Goal: Task Accomplishment & Management: Complete application form

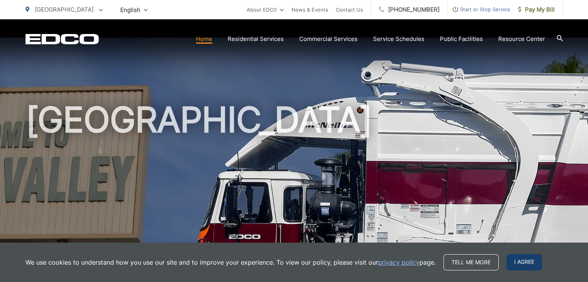
click at [520, 261] on span "I agree" at bounding box center [524, 262] width 36 height 16
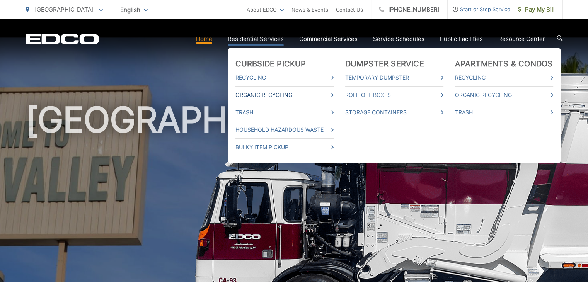
click at [263, 95] on link "Organic Recycling" at bounding box center [284, 94] width 98 height 9
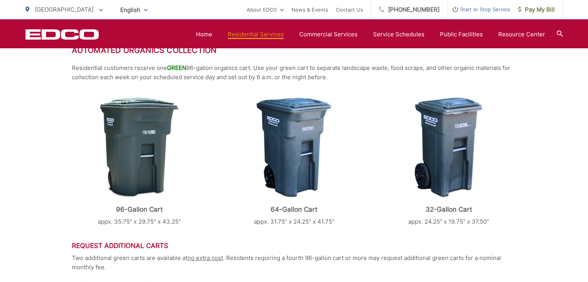
scroll to position [333, 0]
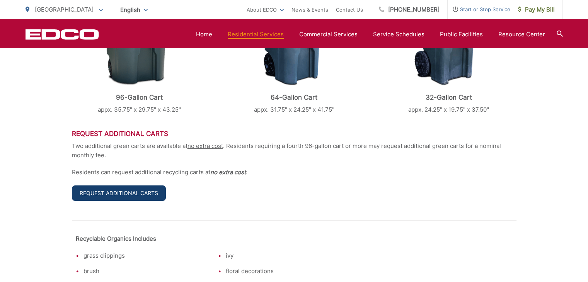
click at [128, 196] on link "Request Additional Carts" at bounding box center [119, 192] width 94 height 15
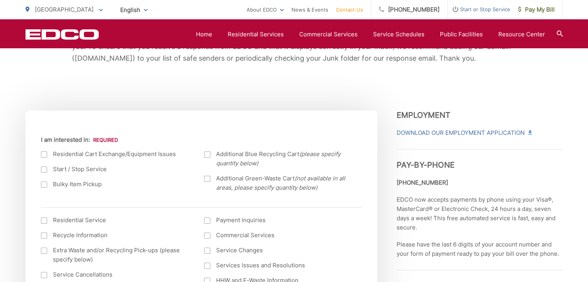
scroll to position [214, 0]
click at [207, 178] on div at bounding box center [207, 178] width 6 height 6
click at [0, 0] on input "Additional Green-Waste Cart (not available in all areas, please specify quantit…" at bounding box center [0, 0] width 0 height 0
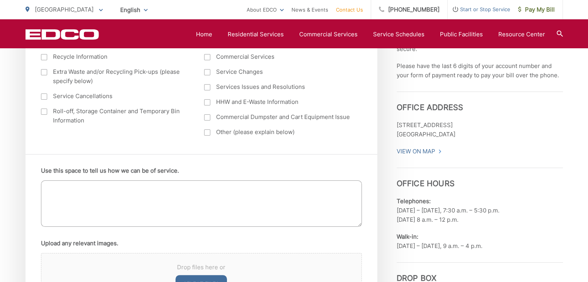
scroll to position [393, 0]
click at [142, 188] on textarea "Use this space to tell us how we can be of service." at bounding box center [201, 203] width 321 height 46
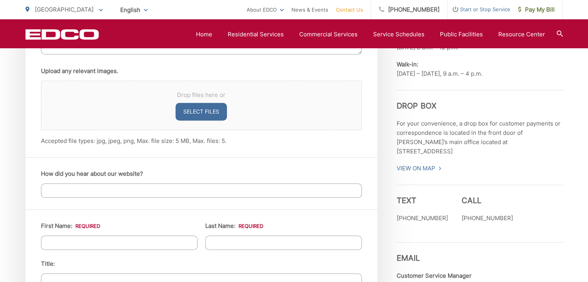
scroll to position [626, 0]
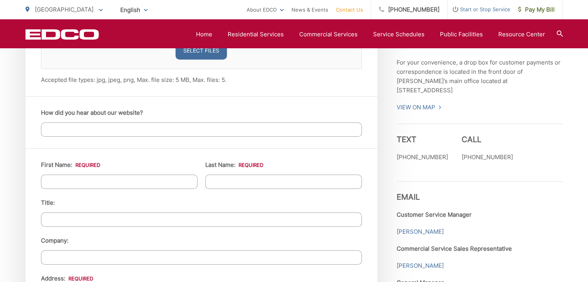
type textarea "Hello, we would like to request one additional green 96 gallon cart please. Tha…"
click at [115, 186] on input "First Name: *" at bounding box center [119, 182] width 156 height 14
type input "Andrea"
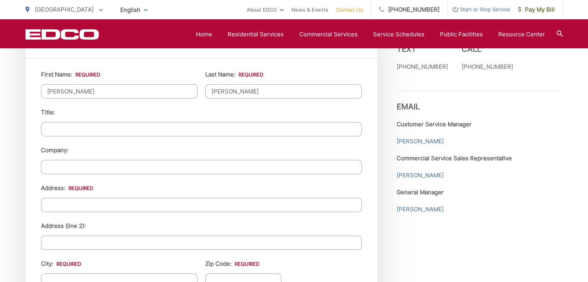
scroll to position [730, 0]
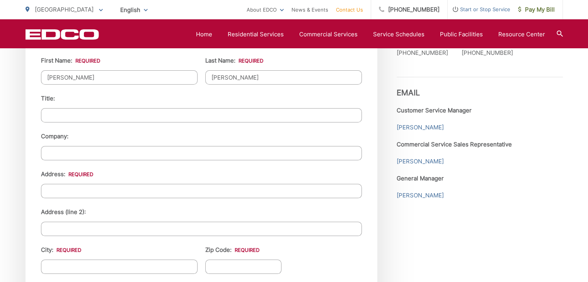
type input "Givens"
click at [65, 191] on input "Address: *" at bounding box center [201, 191] width 321 height 14
type input "10062 Diversion Dr"
type input "[GEOGRAPHIC_DATA]"
type input "0"
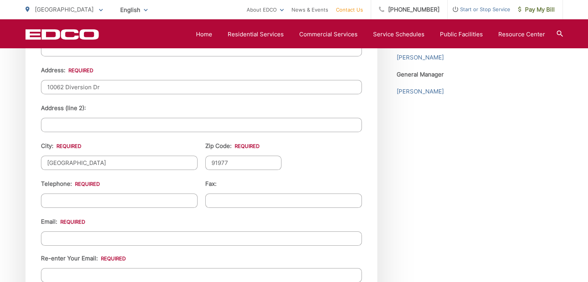
scroll to position [871, 0]
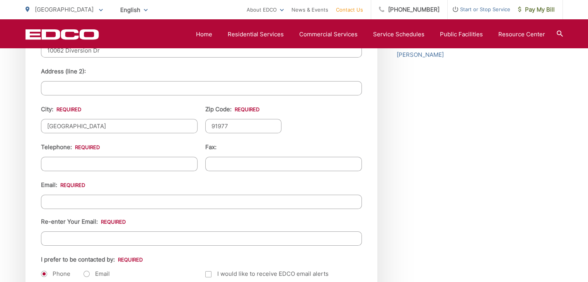
type input "91977"
click at [61, 163] on input "(___) ___-____" at bounding box center [119, 164] width 156 height 14
type input "(831) 588-8410"
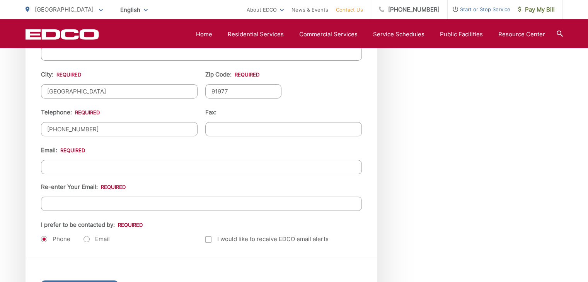
scroll to position [906, 0]
click at [62, 165] on input "Email *" at bounding box center [201, 166] width 321 height 14
type input "andreagivens12@gmail.com"
click at [66, 199] on input "Re-enter Your Email:" at bounding box center [201, 203] width 321 height 14
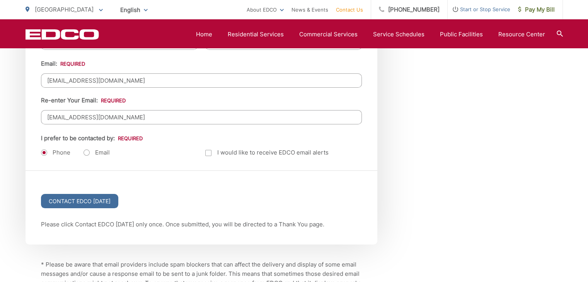
scroll to position [993, 0]
type input "andreagivens12@gmail.com"
click at [86, 149] on label "Email" at bounding box center [96, 152] width 26 height 8
radio input "true"
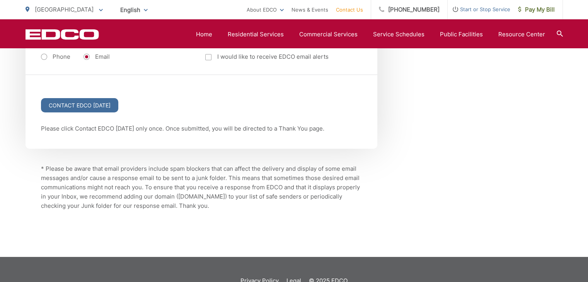
scroll to position [1107, 0]
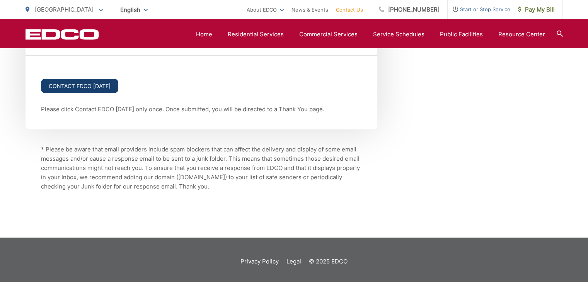
click at [75, 84] on input "Contact EDCO Today" at bounding box center [79, 86] width 77 height 14
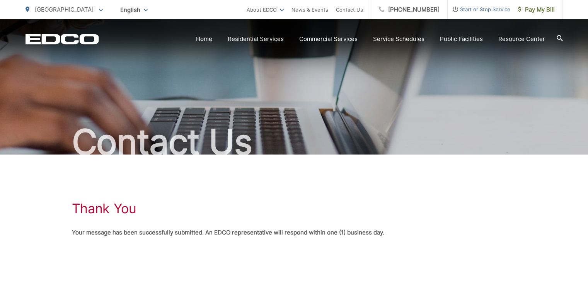
scroll to position [49, 0]
